Goal: Information Seeking & Learning: Check status

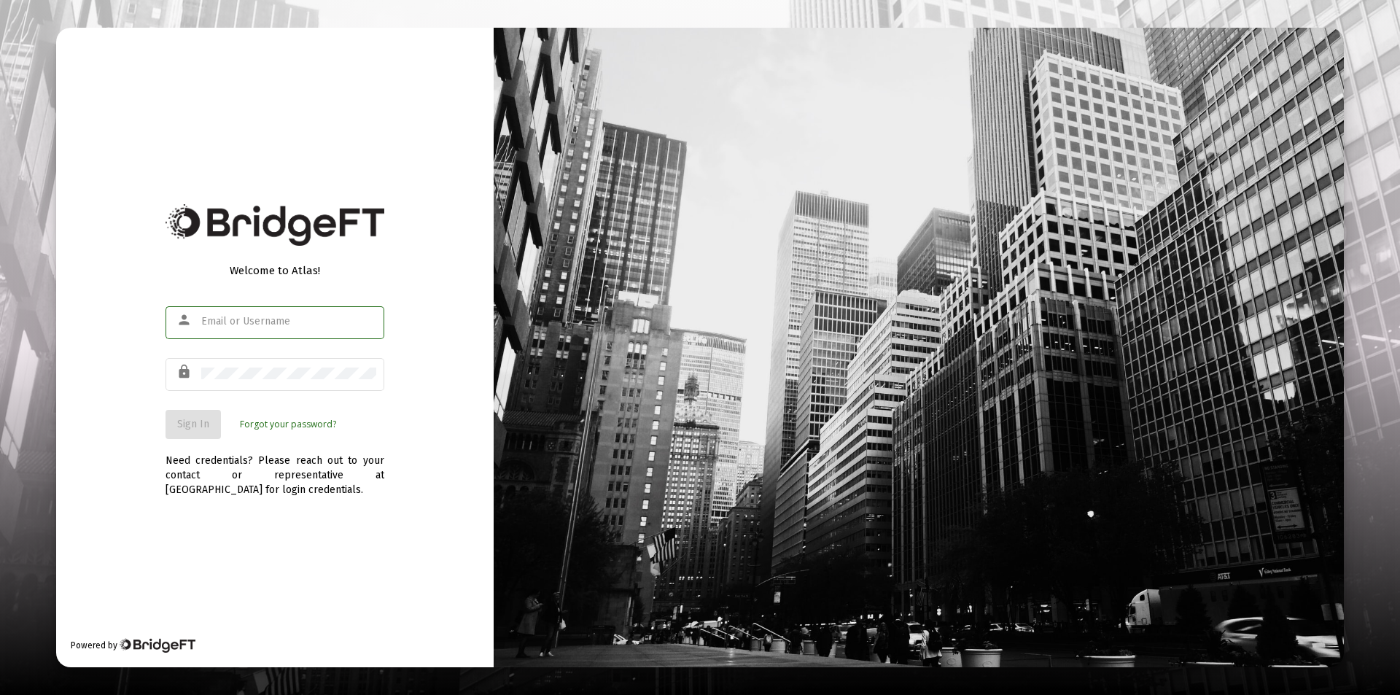
type input "bryan@cannonadvisors.com"
click at [271, 496] on div "Need credentials? Please reach out to your contact or representative at BridgeF…" at bounding box center [275, 468] width 219 height 58
click at [199, 427] on span "Sign In" at bounding box center [193, 424] width 32 height 12
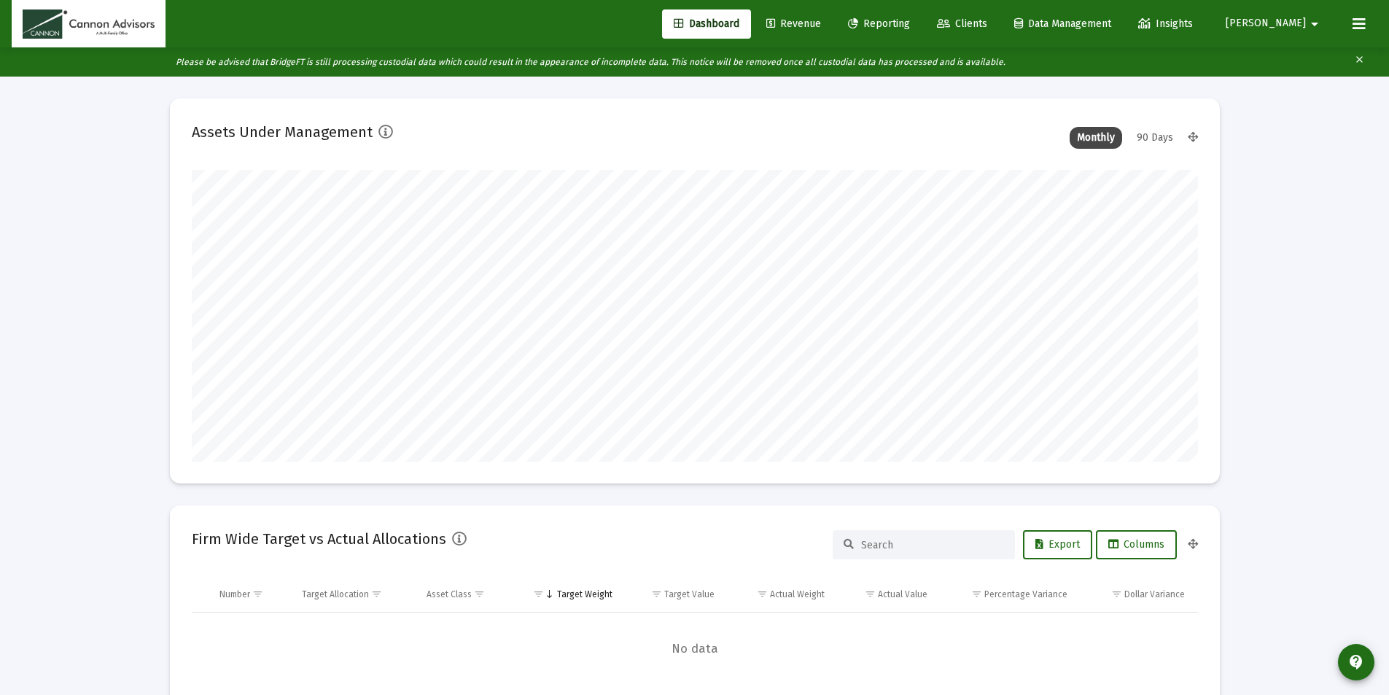
scroll to position [292, 542]
type input "2025-09-09"
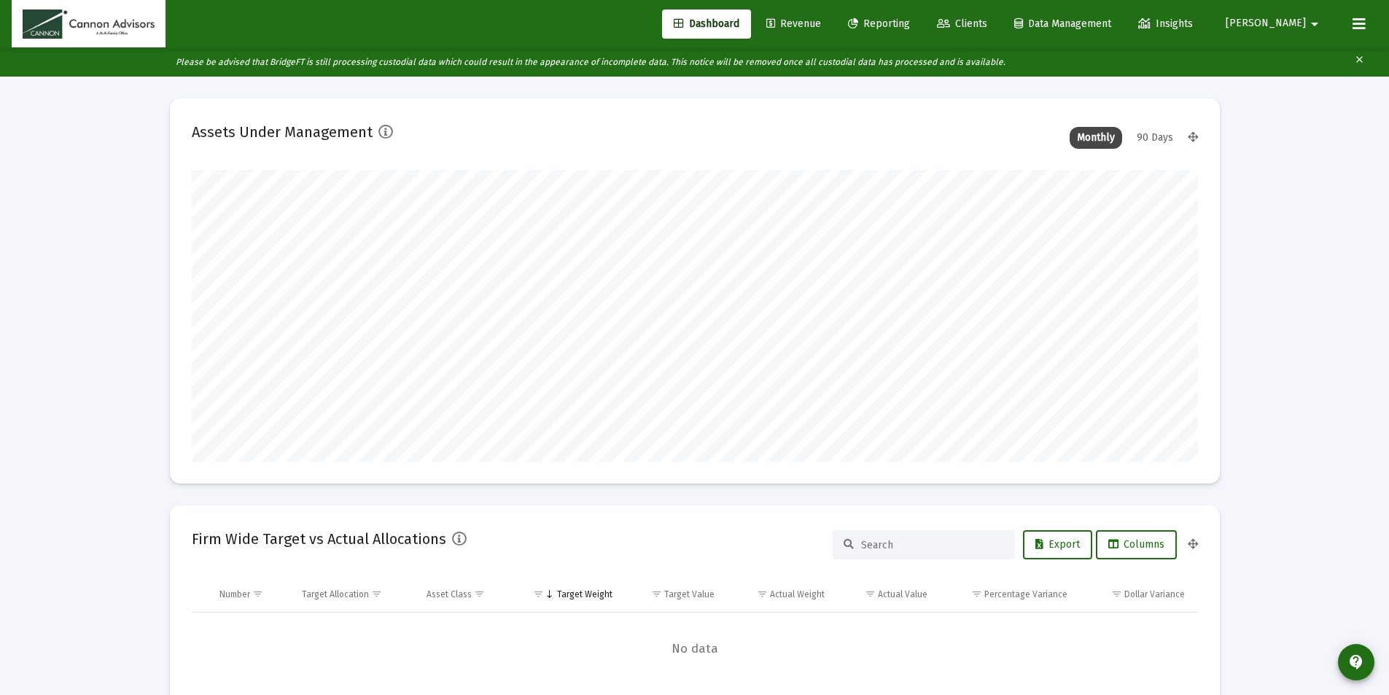
click at [1156, 135] on div "90 Days" at bounding box center [1154, 138] width 51 height 22
click at [821, 26] on span "Revenue" at bounding box center [793, 23] width 55 height 12
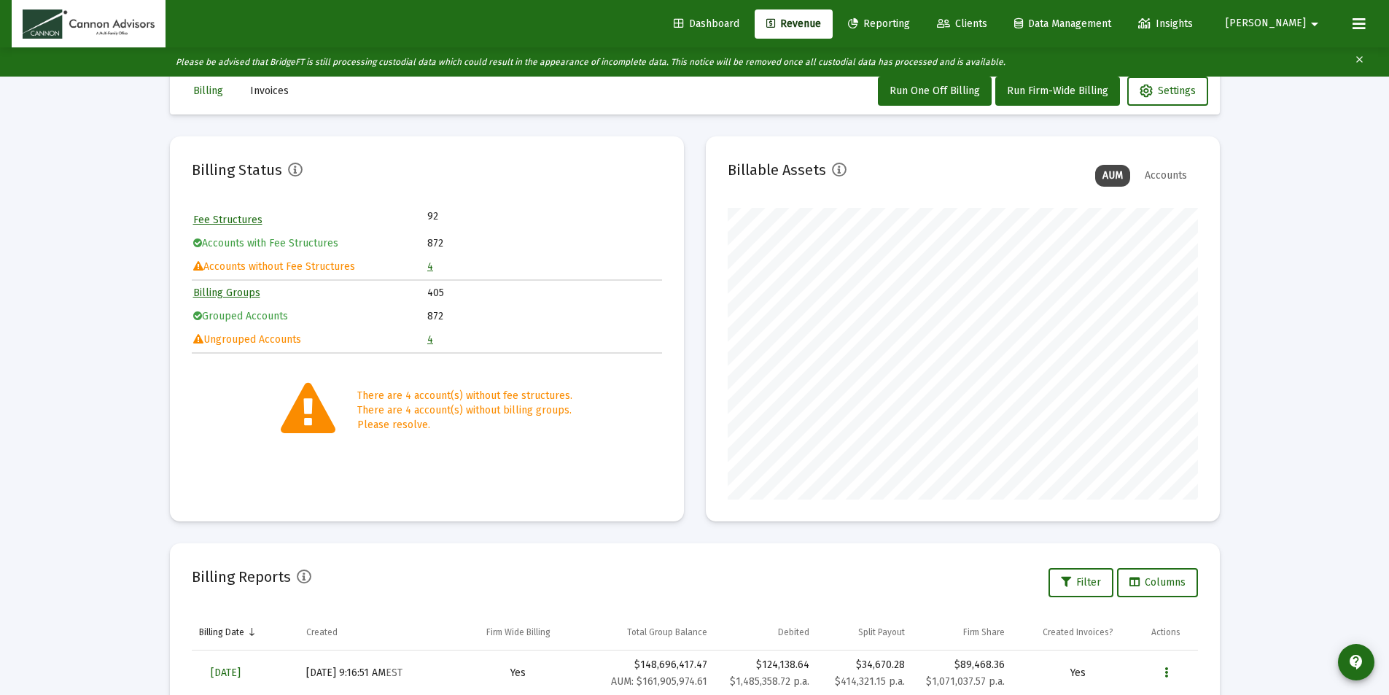
scroll to position [304, 0]
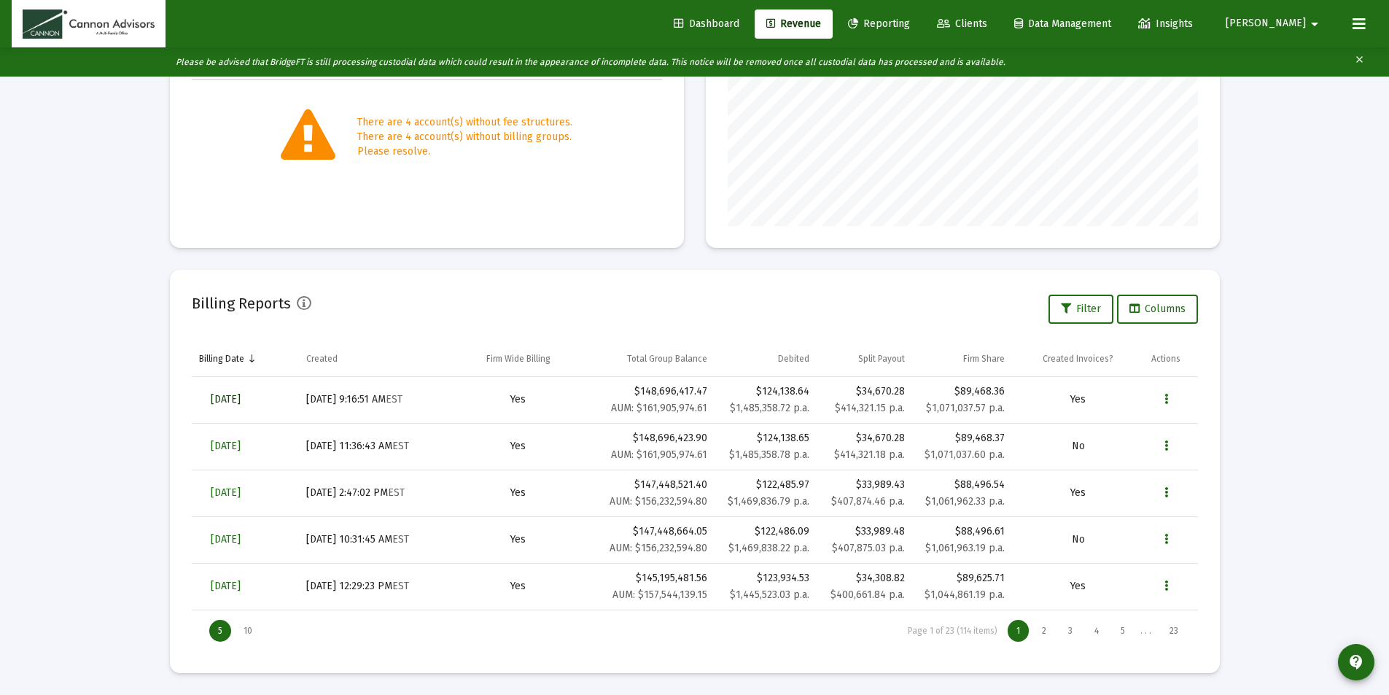
click at [241, 400] on span "Aug 29, 2025" at bounding box center [226, 399] width 30 height 12
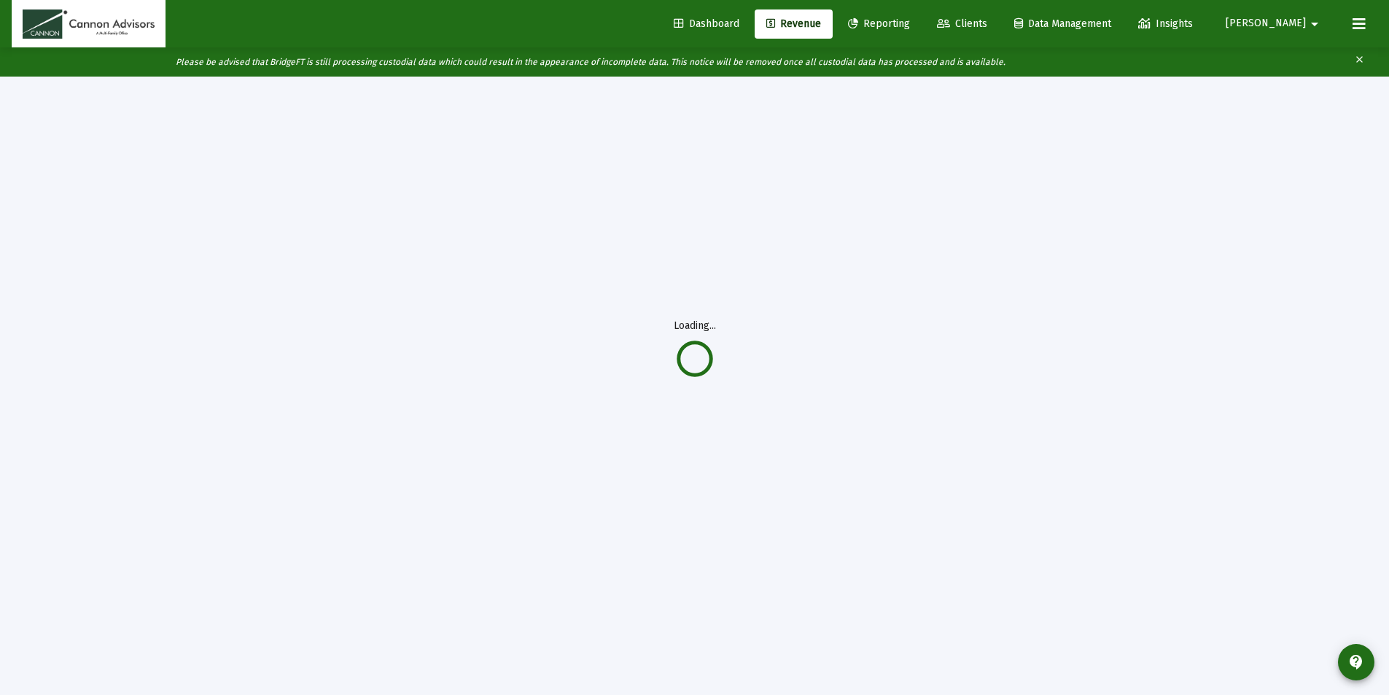
scroll to position [77, 0]
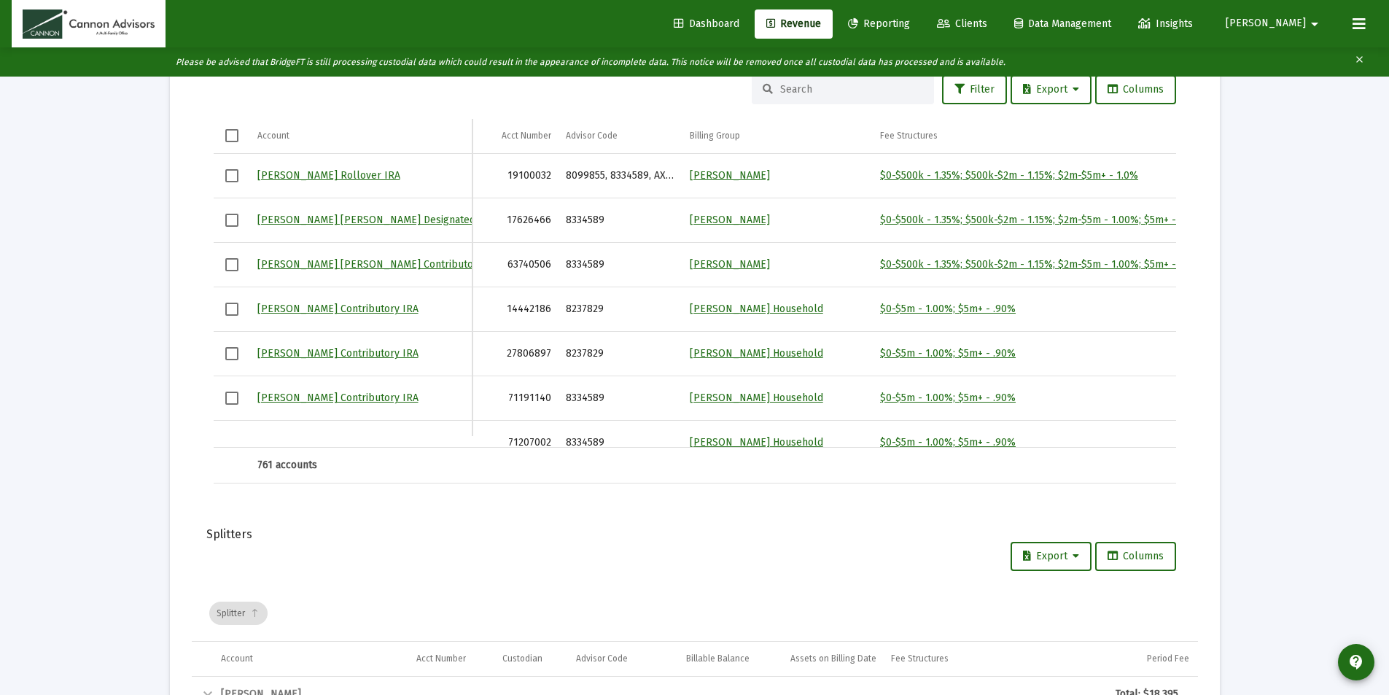
scroll to position [2045, 0]
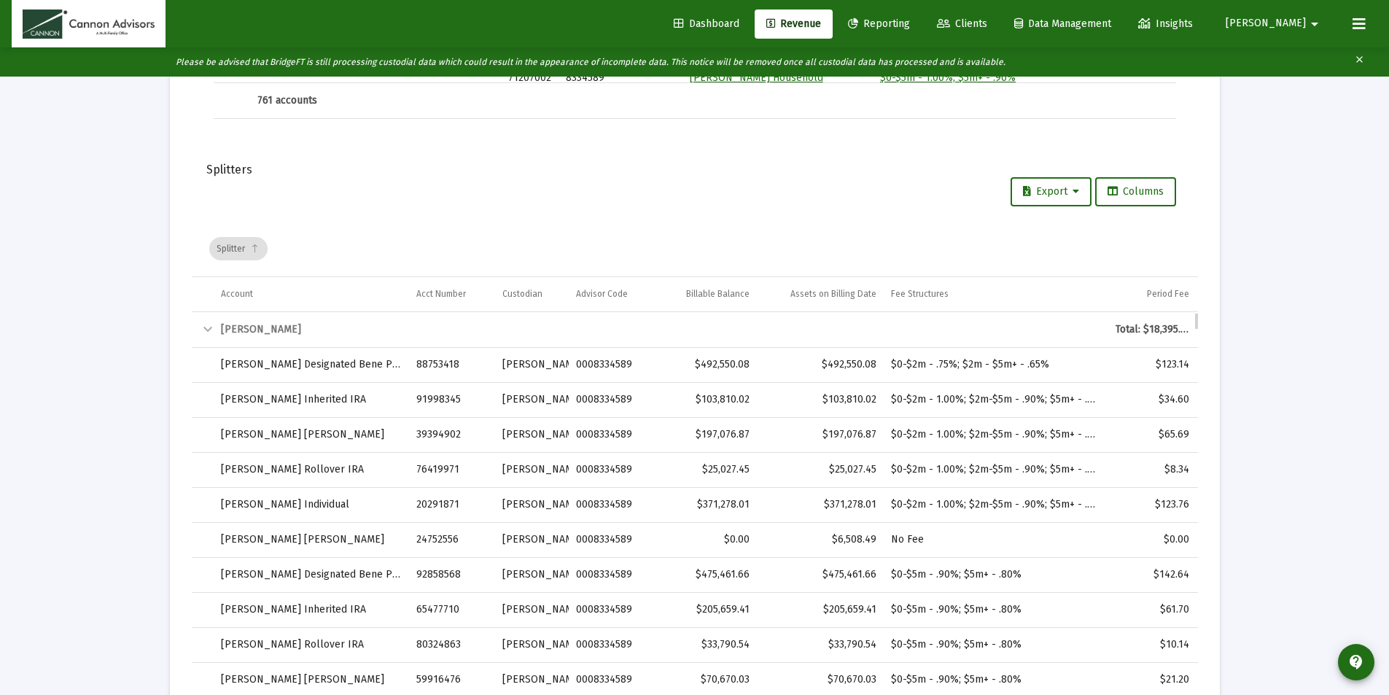
click at [231, 325] on div "Barbara Bell" at bounding box center [661, 329] width 880 height 15
click at [232, 330] on div "Barbara Bell" at bounding box center [661, 329] width 880 height 15
click at [206, 330] on div "Collapse" at bounding box center [207, 329] width 17 height 17
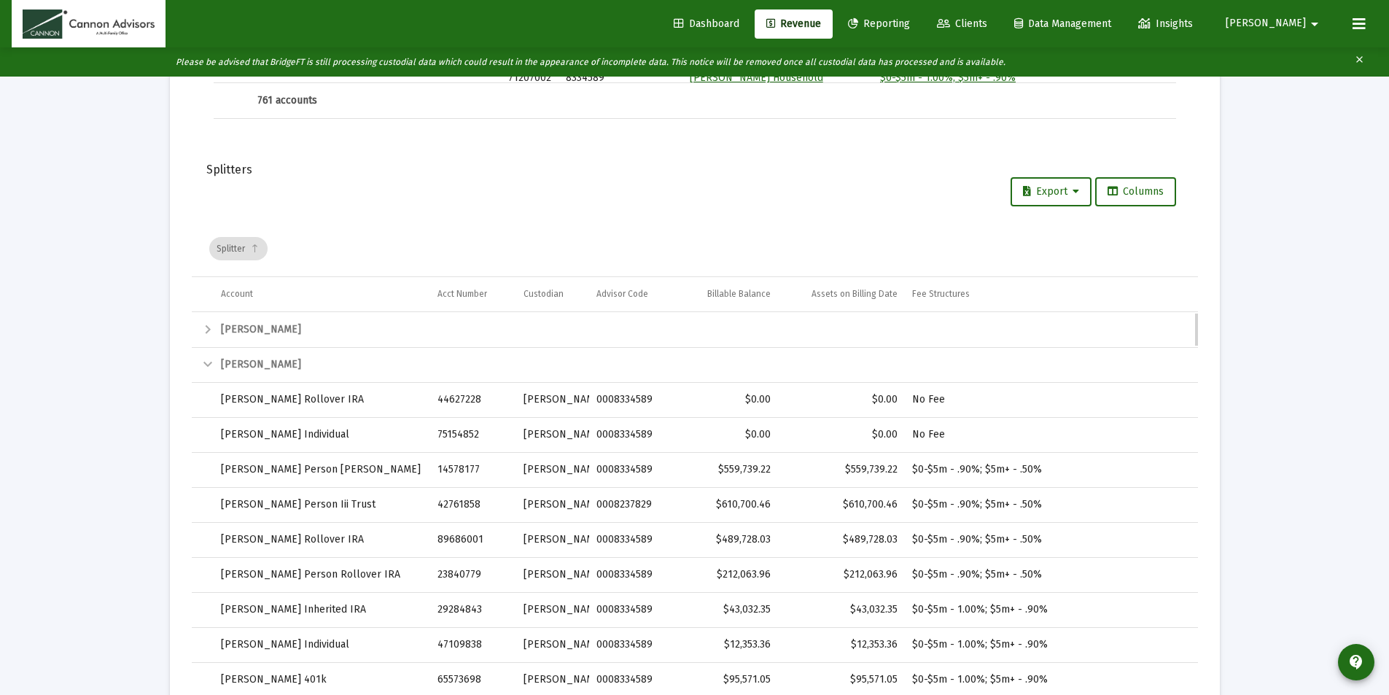
click at [209, 363] on div "Collapse" at bounding box center [207, 364] width 17 height 17
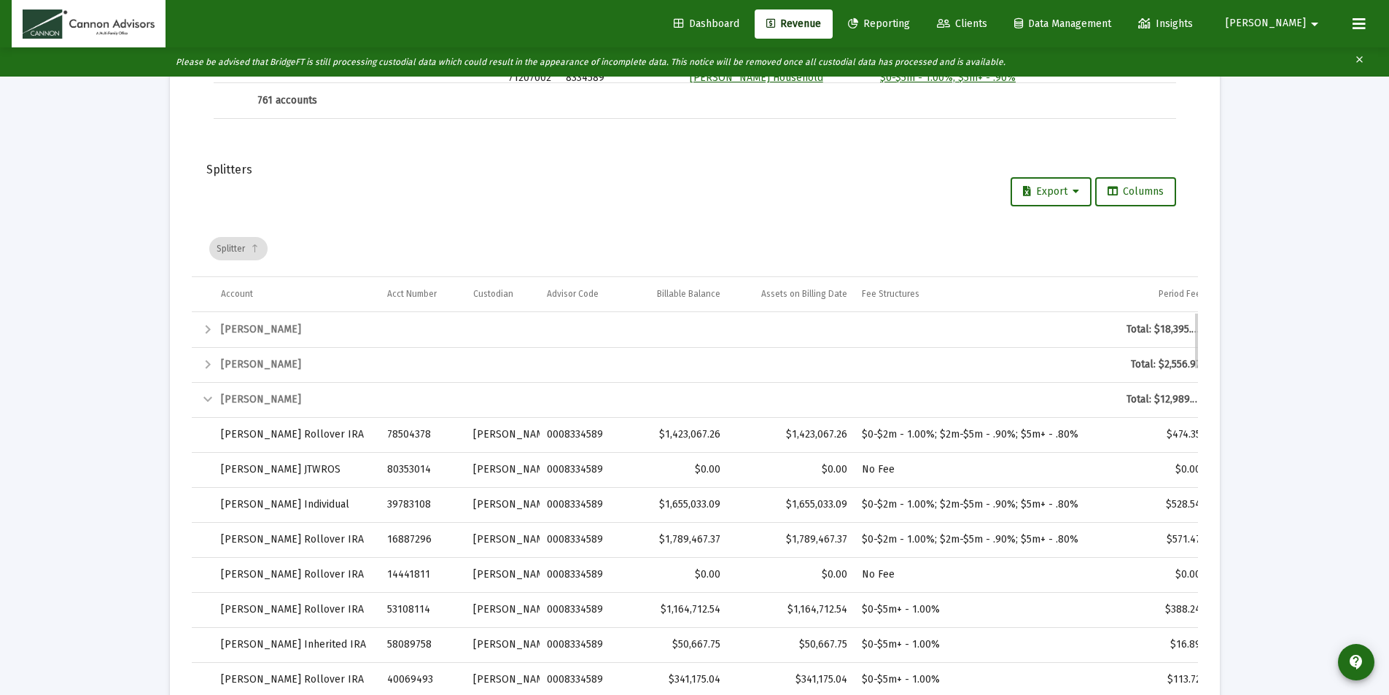
click at [208, 398] on div "Collapse" at bounding box center [207, 399] width 17 height 17
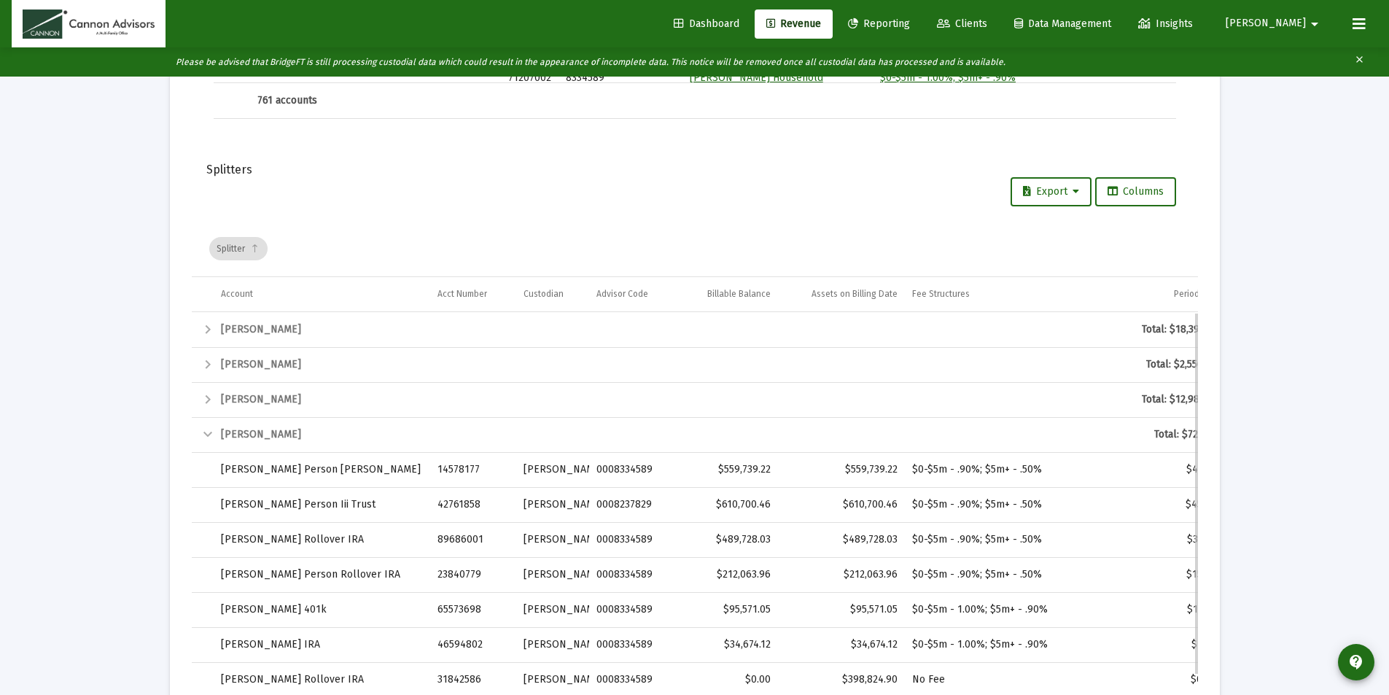
click at [204, 431] on div "Collapse" at bounding box center [207, 434] width 17 height 17
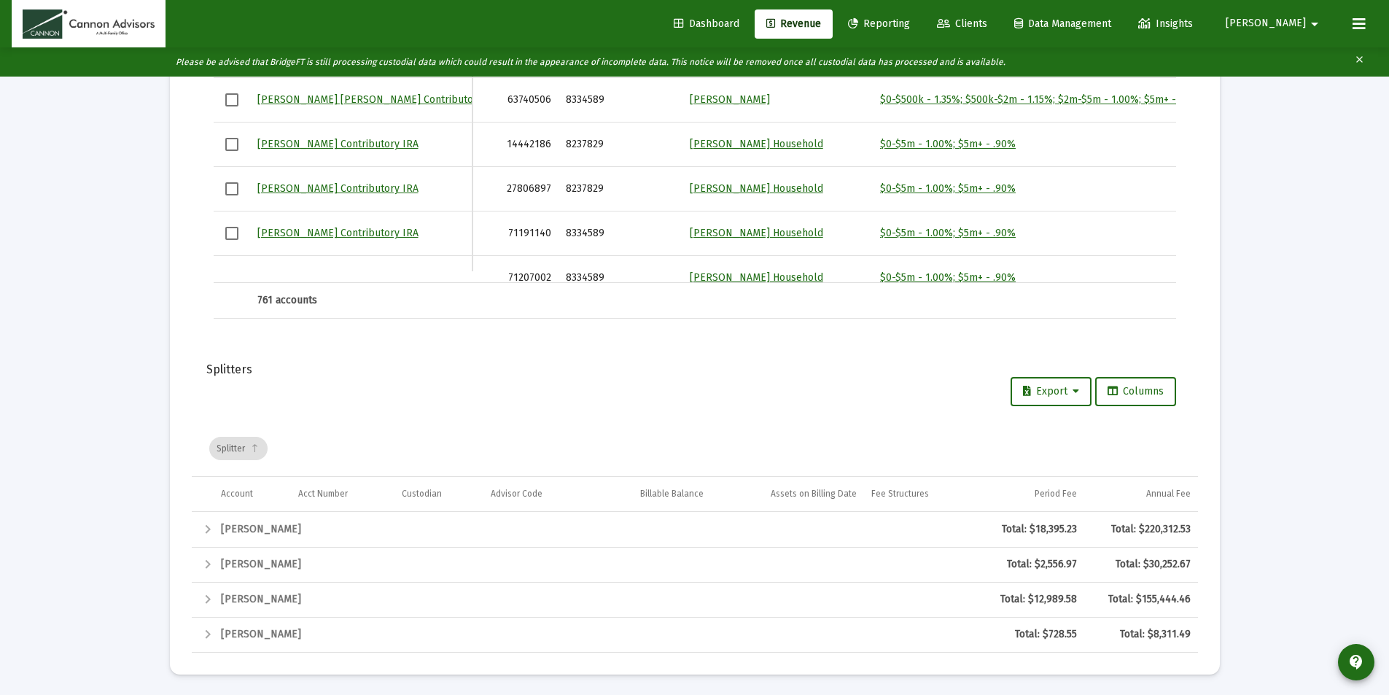
scroll to position [1847, 0]
